Goal: Task Accomplishment & Management: Manage account settings

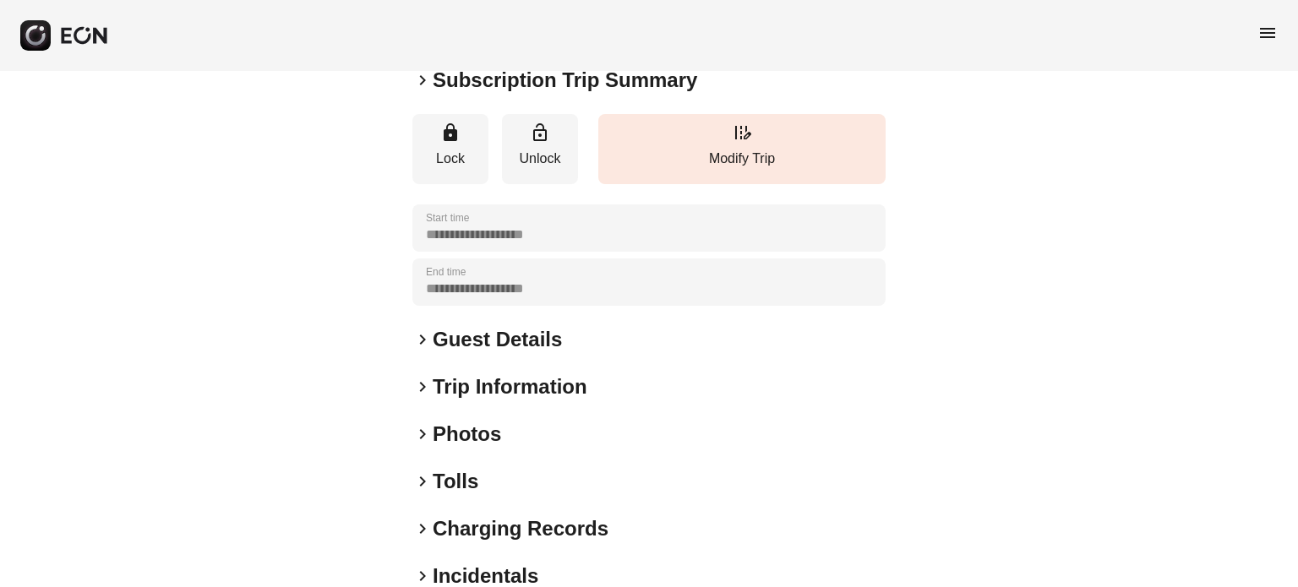
scroll to position [169, 0]
click at [473, 326] on h2 "Guest Details" at bounding box center [497, 338] width 129 height 27
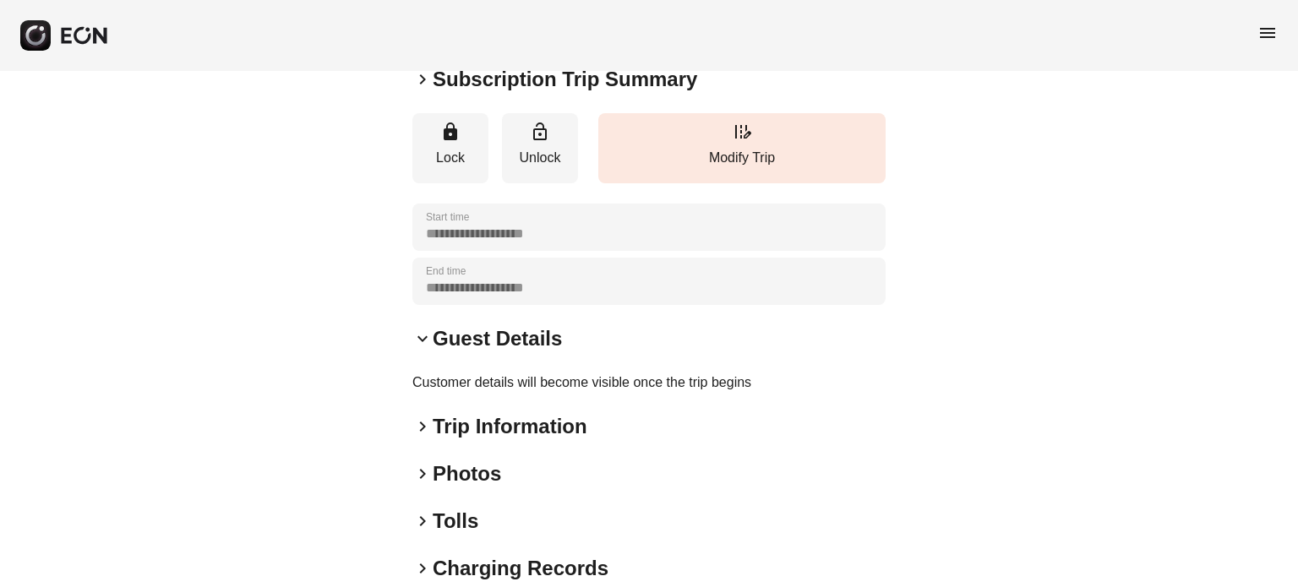
click at [510, 332] on h2 "Guest Details" at bounding box center [497, 338] width 129 height 27
